Goal: Information Seeking & Learning: Find specific page/section

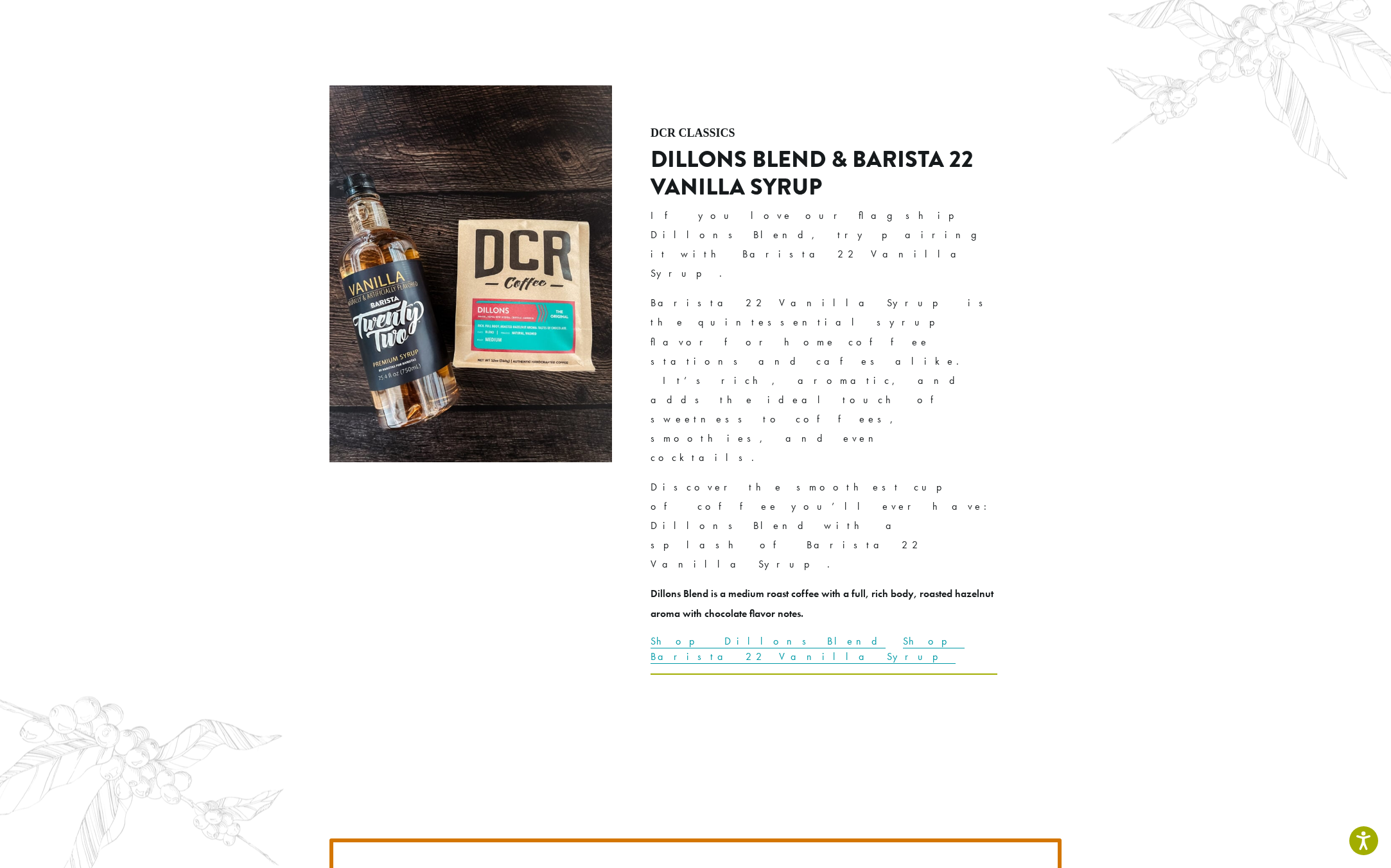
scroll to position [3628, 0]
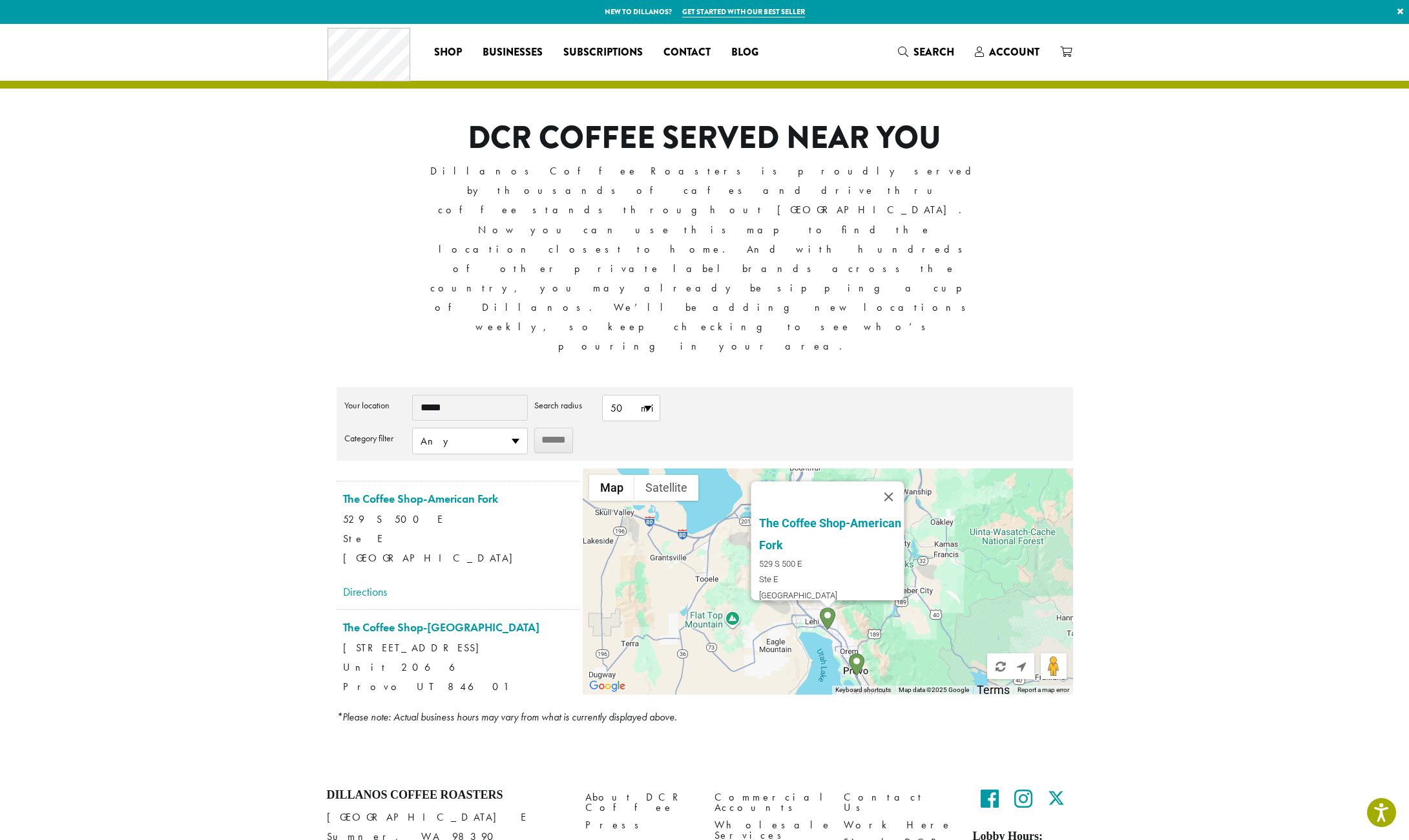
scroll to position [229, 0]
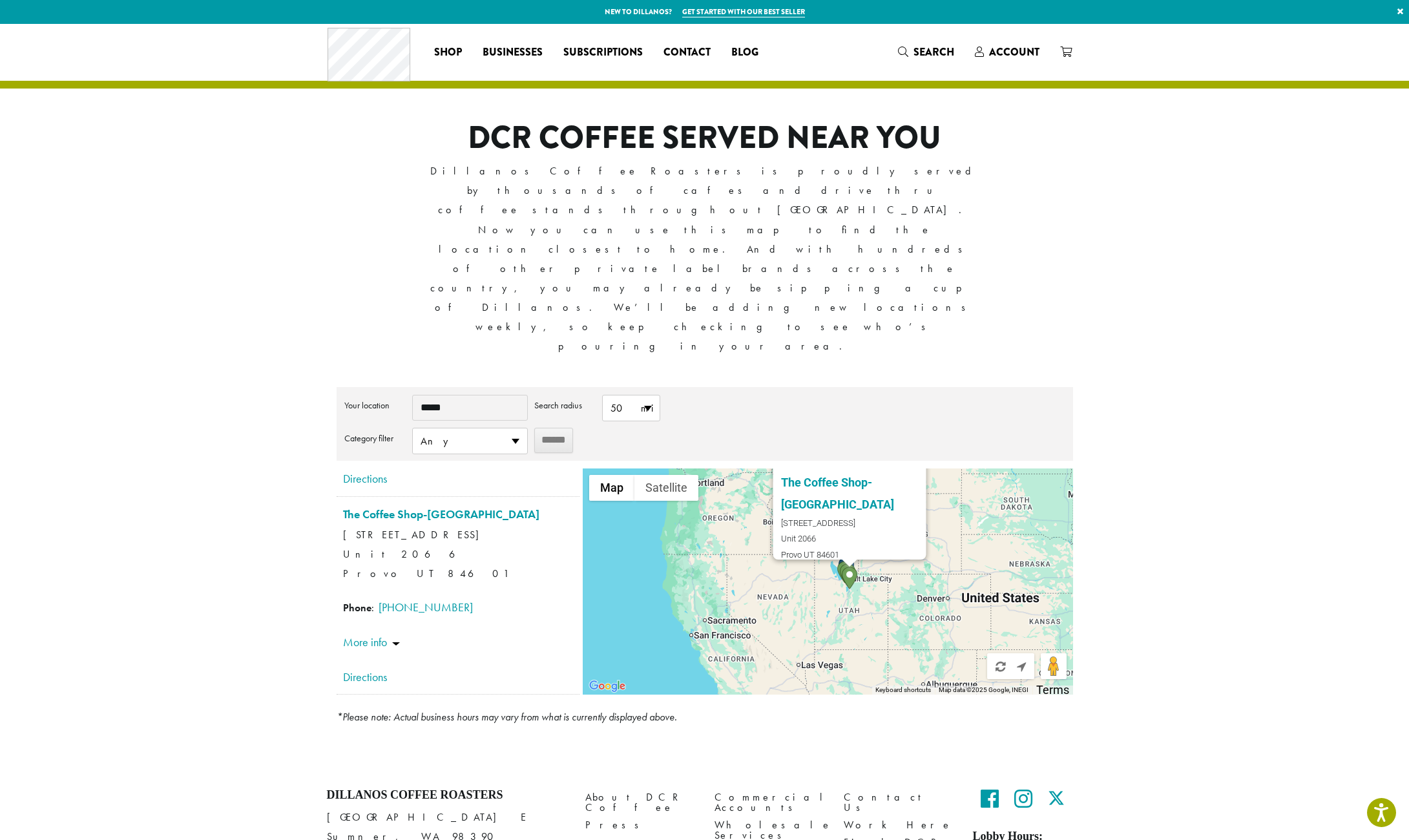
drag, startPoint x: 1017, startPoint y: 467, endPoint x: 902, endPoint y: 441, distance: 117.9
click at [902, 468] on div "The Coffee Shop-Town Center 1200 Towne Center Blvd Unit 2066 Provo UT 84601 Pho…" at bounding box center [828, 581] width 490 height 226
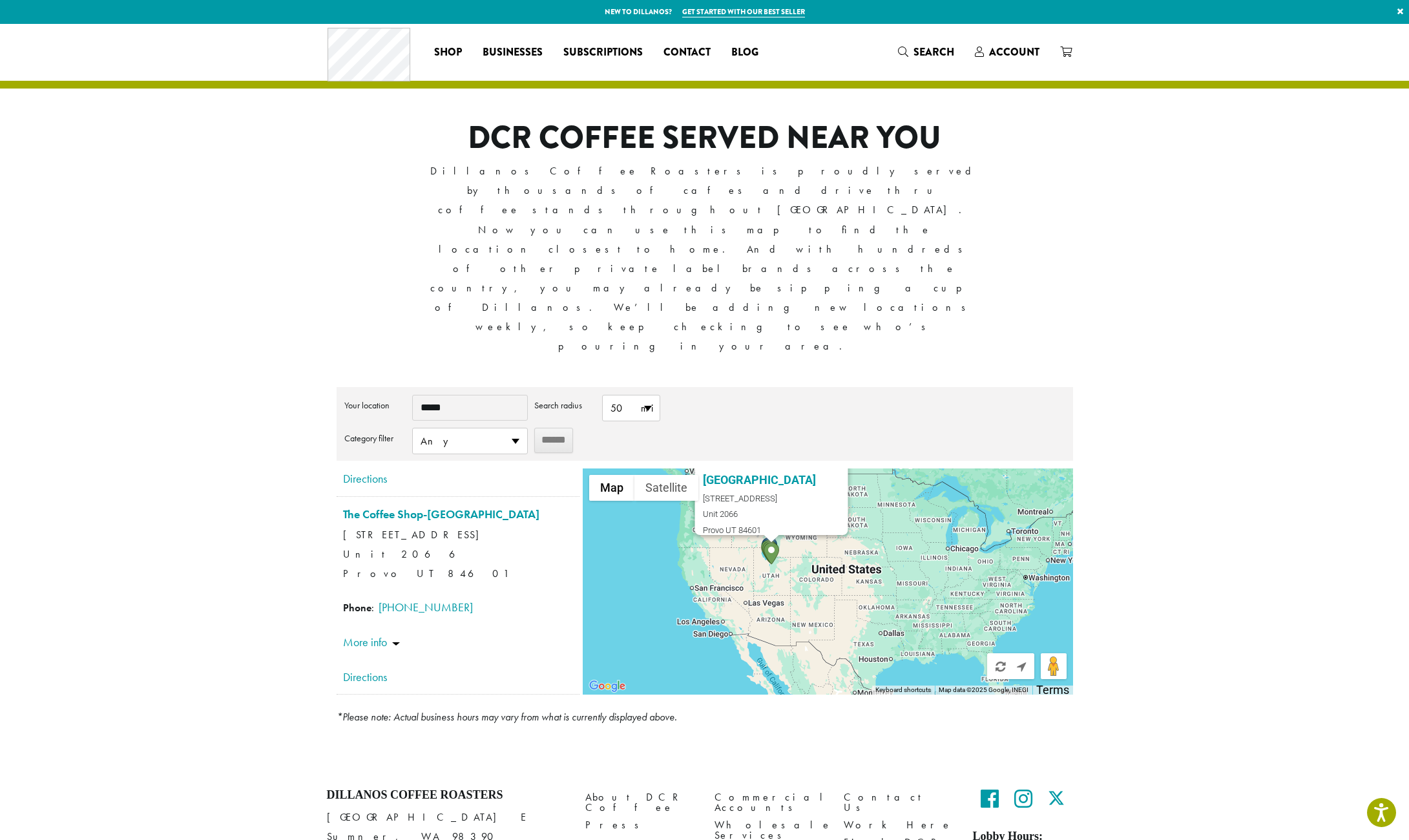
drag, startPoint x: 967, startPoint y: 441, endPoint x: 858, endPoint y: 423, distance: 110.5
click at [858, 468] on div "The Coffee Shop-Town Center 1200 Towne Center Blvd Unit 2066 Provo UT 84601 Pho…" at bounding box center [828, 581] width 490 height 226
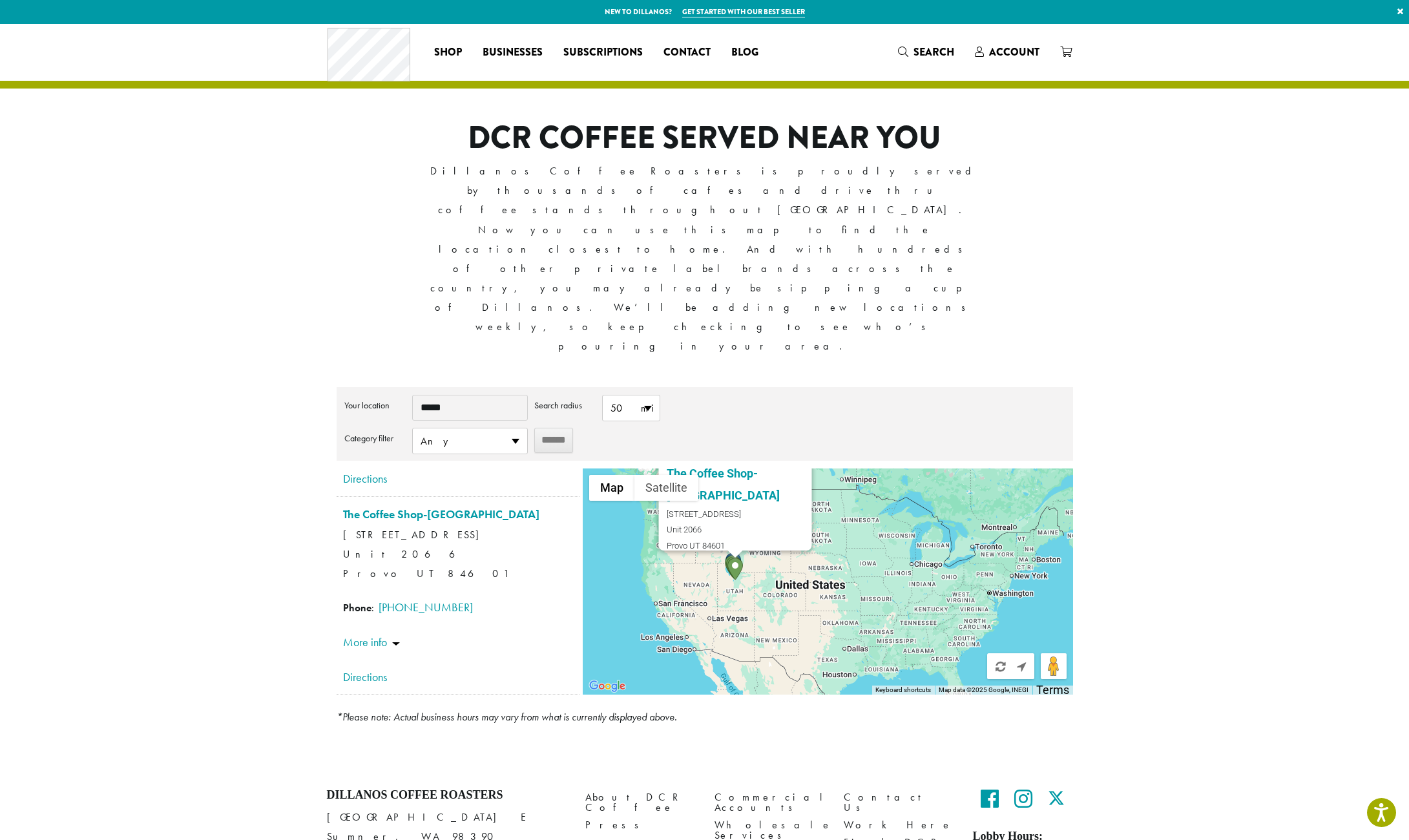
drag, startPoint x: 999, startPoint y: 448, endPoint x: 963, endPoint y: 464, distance: 39.4
click at [963, 468] on div "The Coffee Shop-Town Center 1200 Towne Center Blvd Unit 2066 Provo UT 84601 Pho…" at bounding box center [828, 581] width 490 height 226
click at [634, 395] on span "50 mi" at bounding box center [631, 408] width 57 height 25
click at [637, 547] on li "500 mi" at bounding box center [631, 560] width 57 height 25
type input "**********"
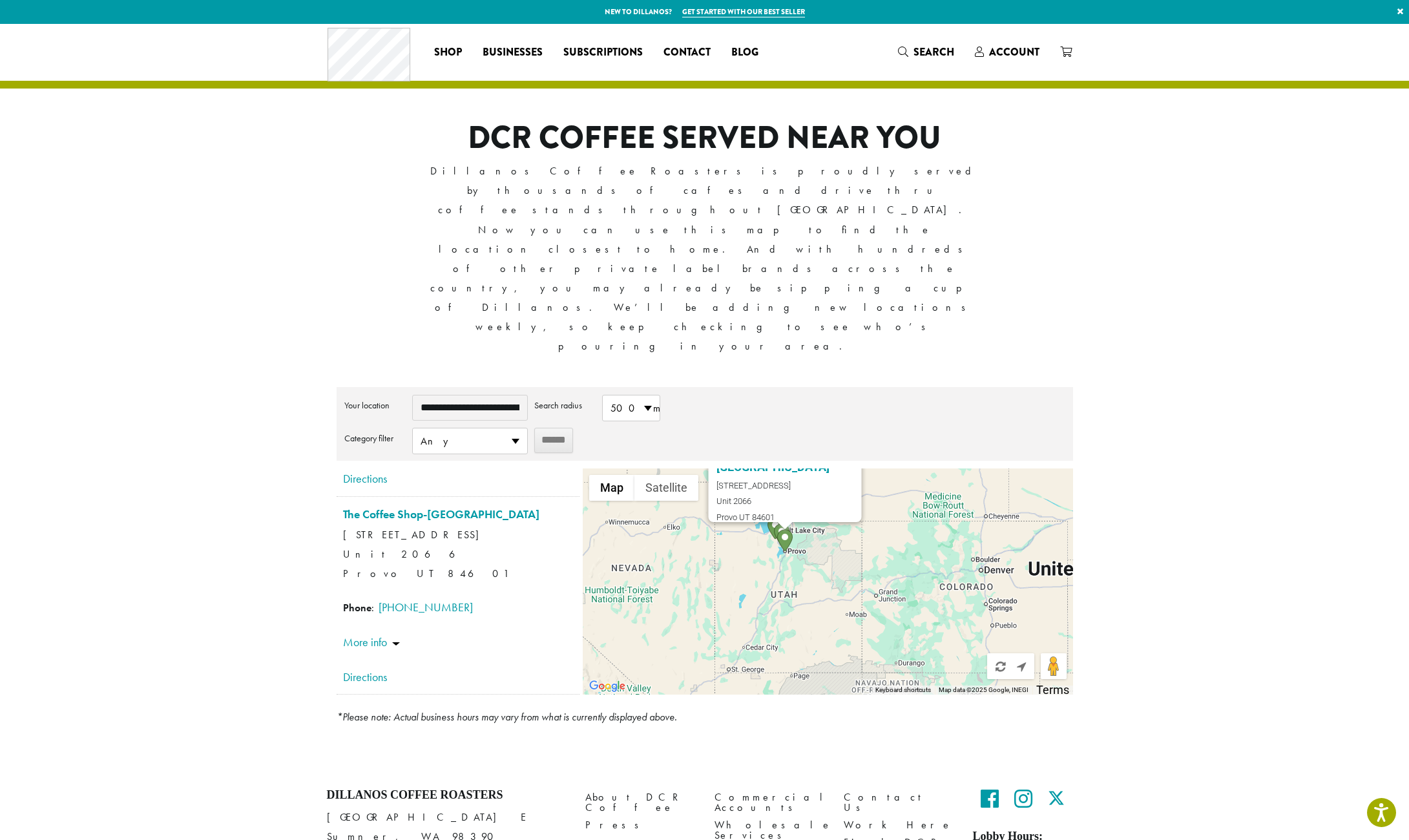
drag, startPoint x: 794, startPoint y: 517, endPoint x: 639, endPoint y: 406, distance: 190.6
click at [639, 468] on div "The Coffee Shop-Town Center 1200 Towne Center Blvd Unit 2066 Provo UT 84601 Pho…" at bounding box center [828, 581] width 490 height 226
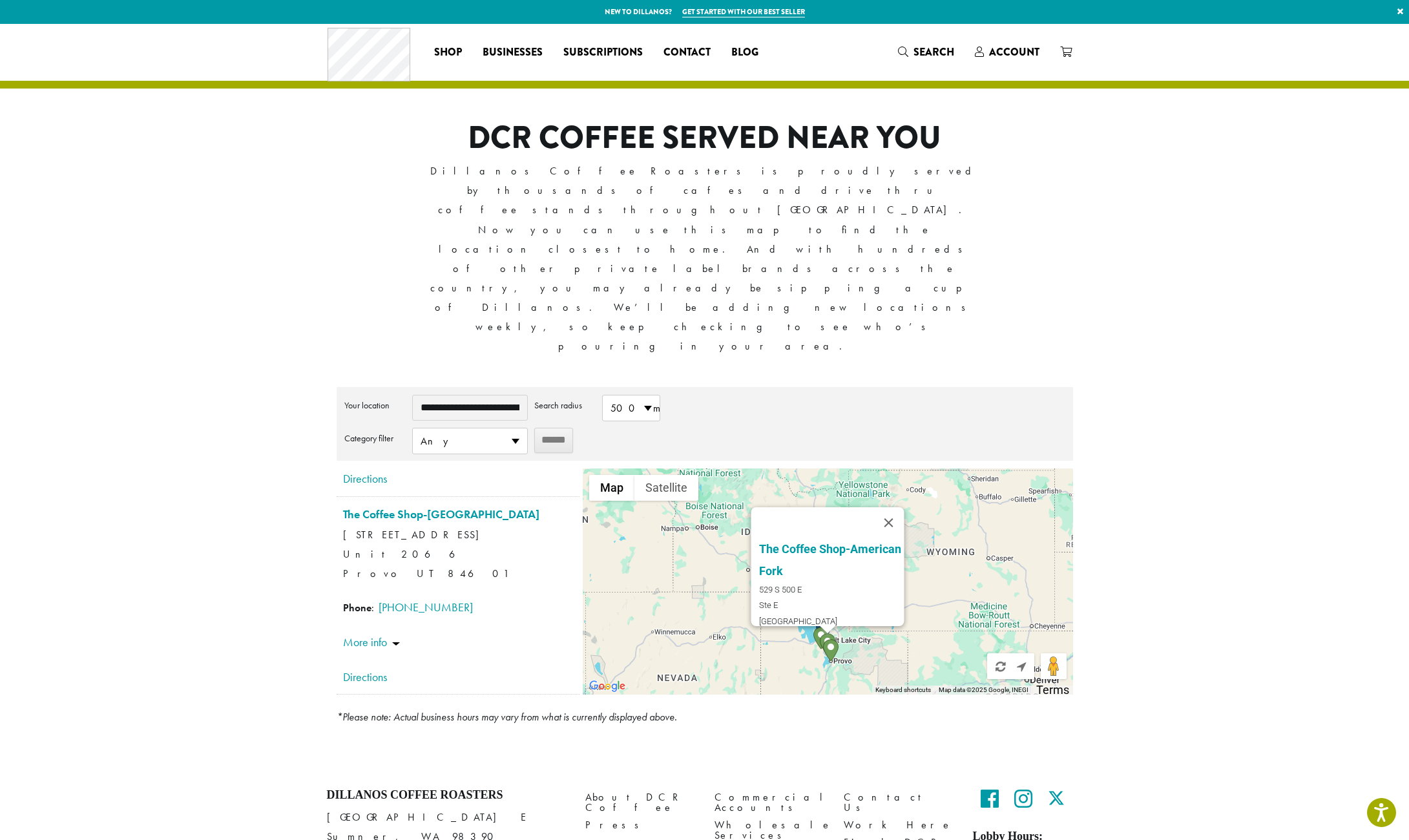
click at [550, 428] on input "******" at bounding box center [553, 440] width 39 height 25
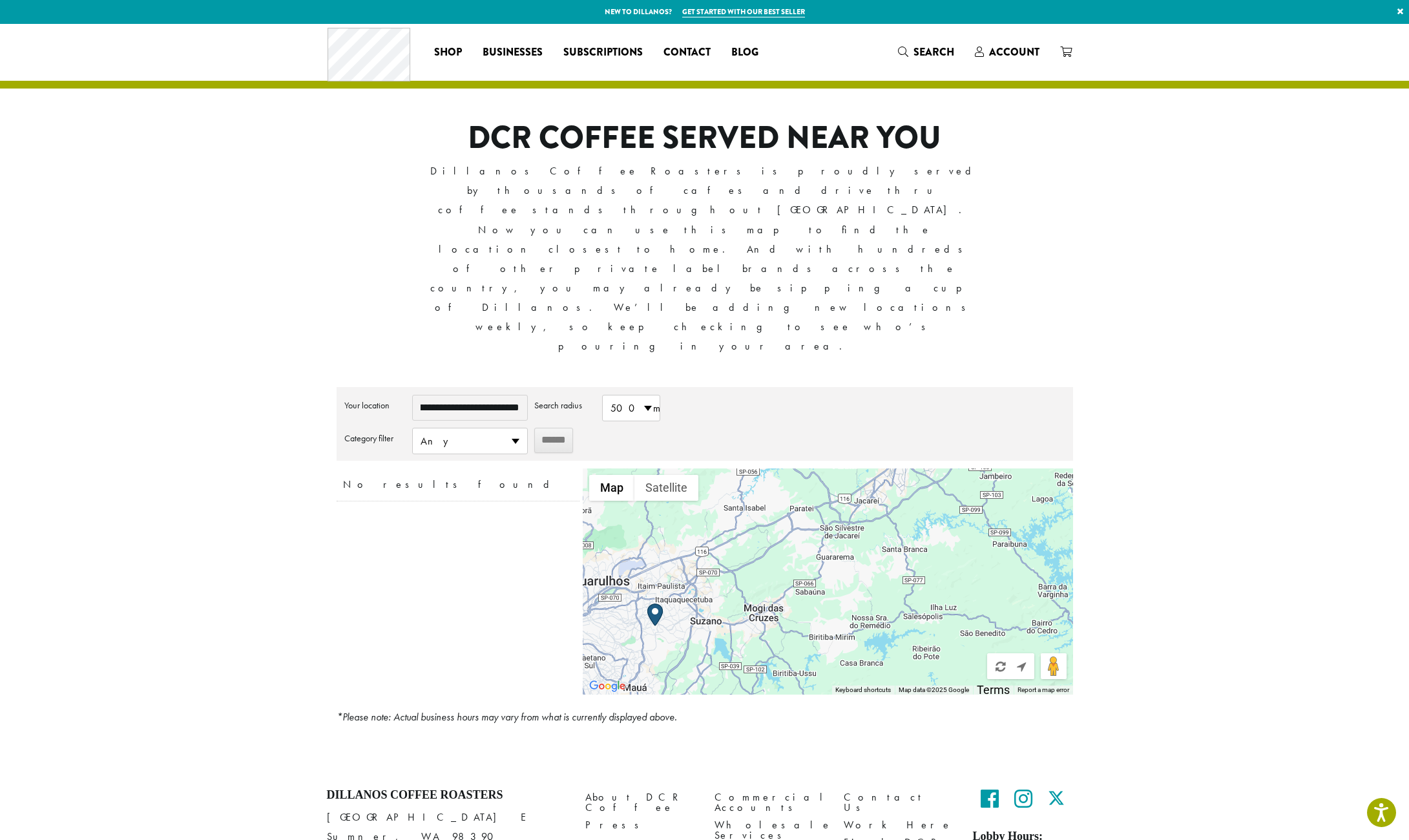
scroll to position [0, 0]
click at [748, 13] on link "Get started with our best seller" at bounding box center [744, 12] width 123 height 11
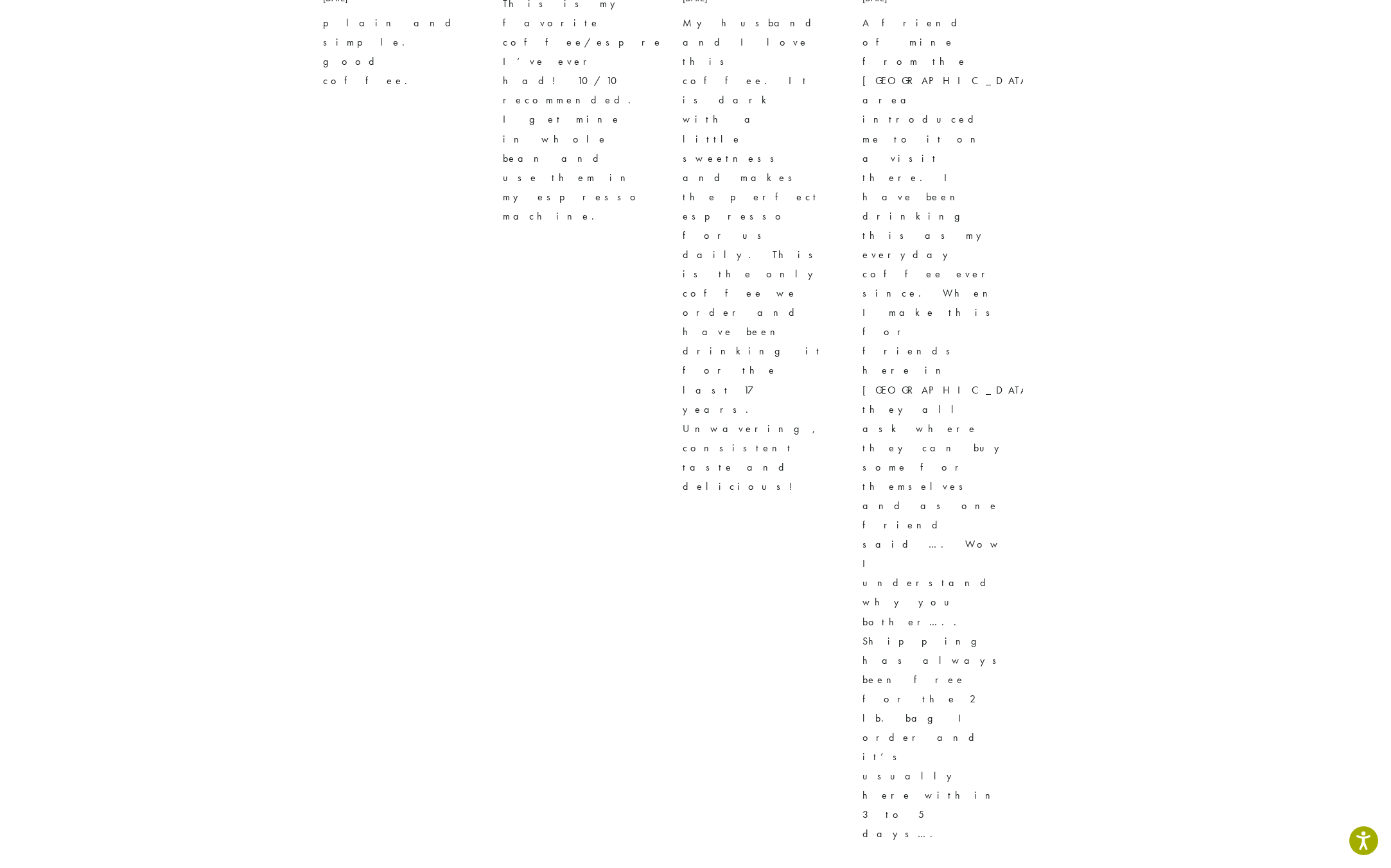
scroll to position [2755, 0]
